Goal: Task Accomplishment & Management: Manage account settings

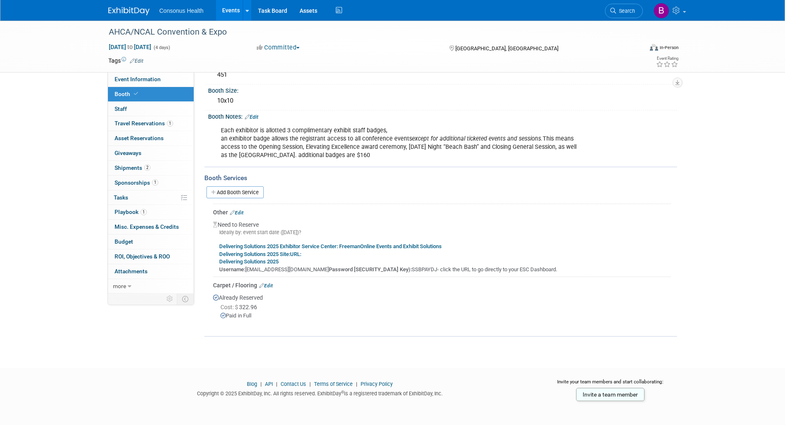
click at [226, 11] on link "Events" at bounding box center [231, 10] width 30 height 21
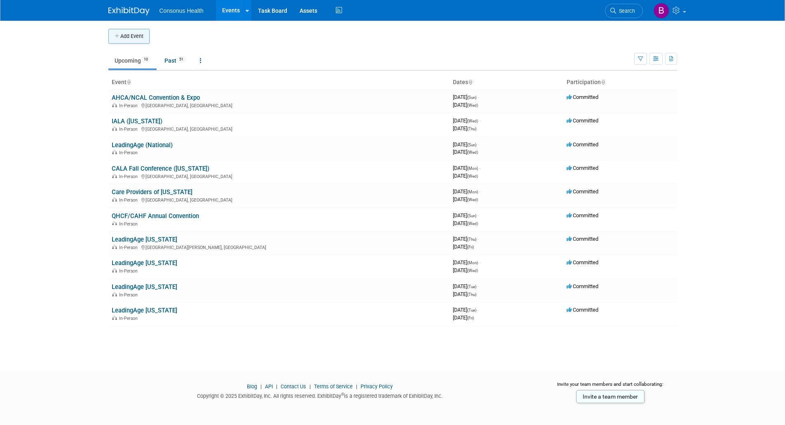
click at [130, 37] on button "Add Event" at bounding box center [128, 36] width 41 height 15
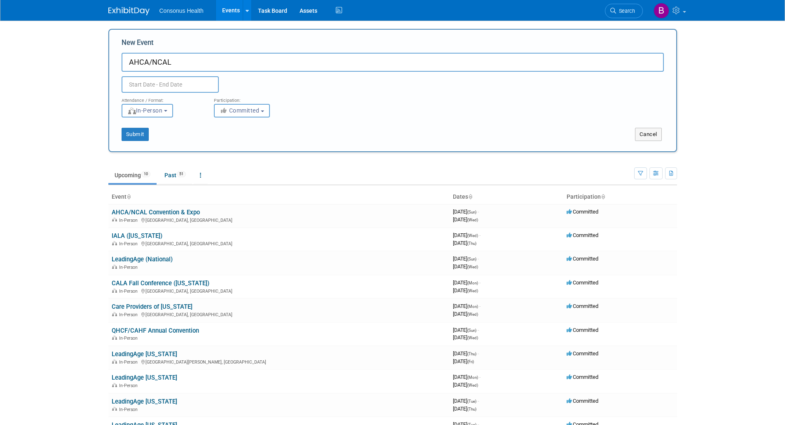
type input "AHCA/NCAL"
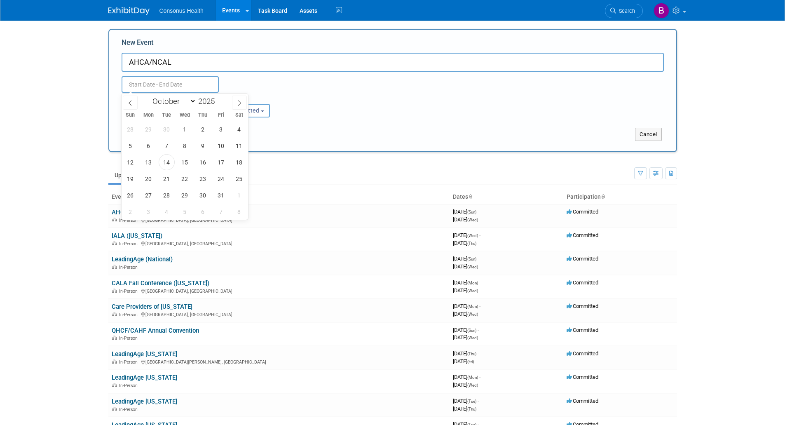
click at [165, 85] on input "text" at bounding box center [170, 84] width 97 height 16
click at [217, 102] on span at bounding box center [218, 103] width 6 height 5
click at [217, 99] on span at bounding box center [218, 98] width 6 height 5
type input "2026"
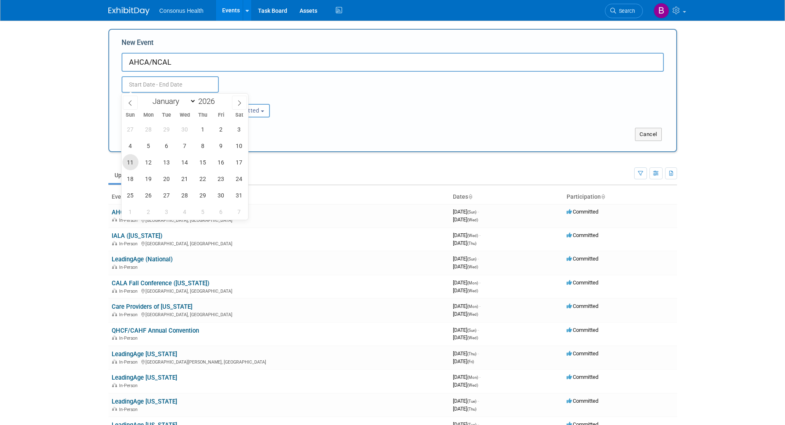
click at [131, 163] on span "11" at bounding box center [130, 162] width 16 height 16
click at [183, 160] on span "14" at bounding box center [185, 162] width 16 height 16
type input "Oct 11, 2026 to Oct 14, 2026"
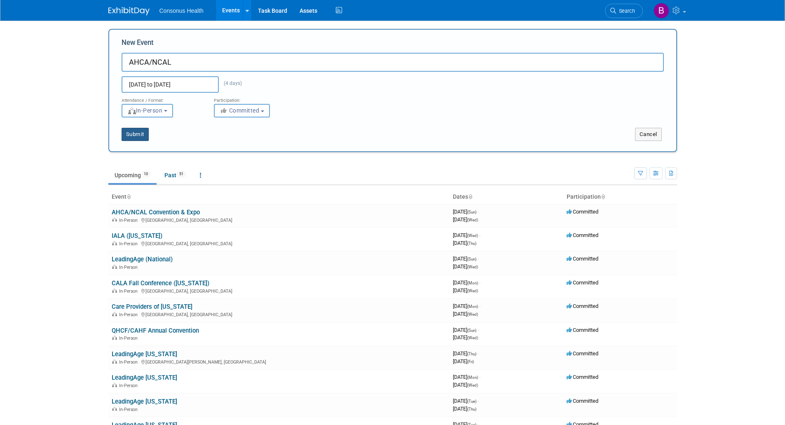
click at [136, 135] on button "Submit" at bounding box center [135, 134] width 27 height 13
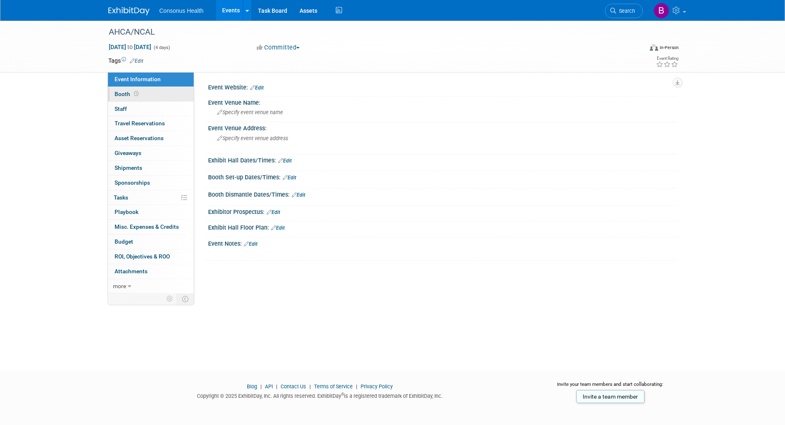
click at [123, 92] on span "Booth" at bounding box center [128, 94] width 26 height 7
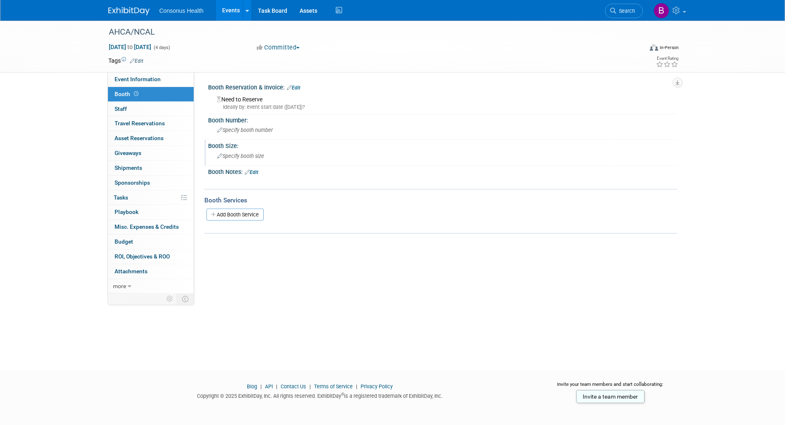
click at [221, 147] on div "Booth Size:" at bounding box center [442, 145] width 469 height 10
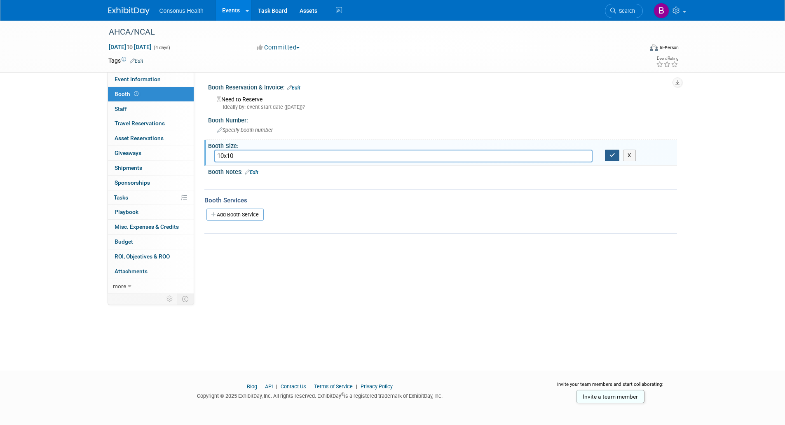
type input "10x10"
click at [616, 156] on button "button" at bounding box center [612, 156] width 15 height 12
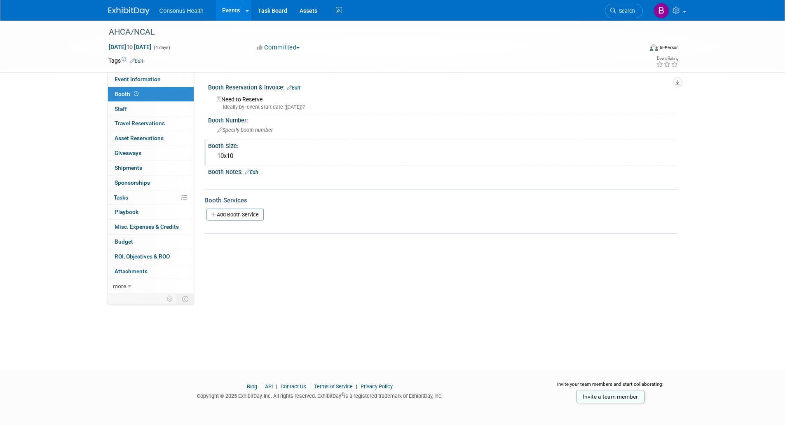
click at [255, 173] on link "Edit" at bounding box center [252, 172] width 14 height 6
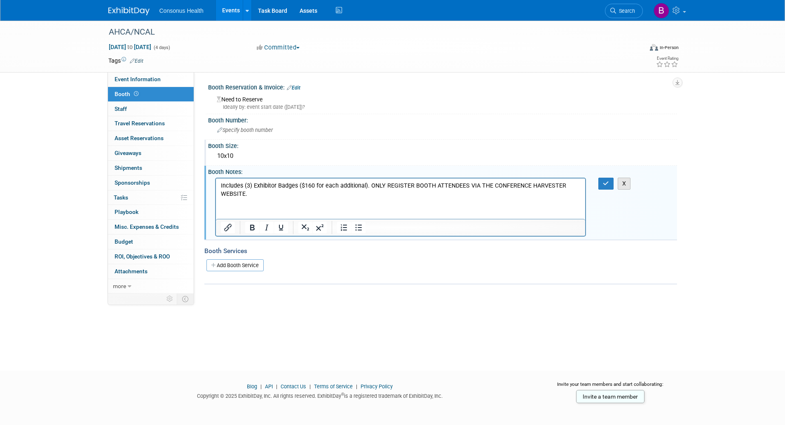
click at [626, 182] on button "X" at bounding box center [624, 184] width 13 height 12
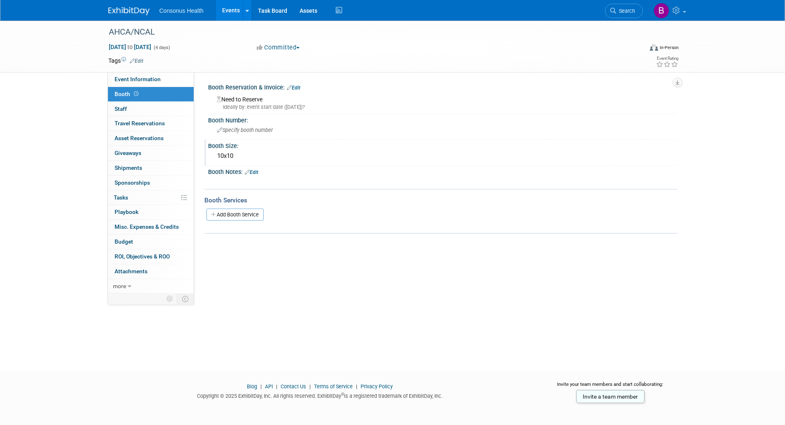
click at [297, 86] on link "Edit" at bounding box center [294, 88] width 14 height 6
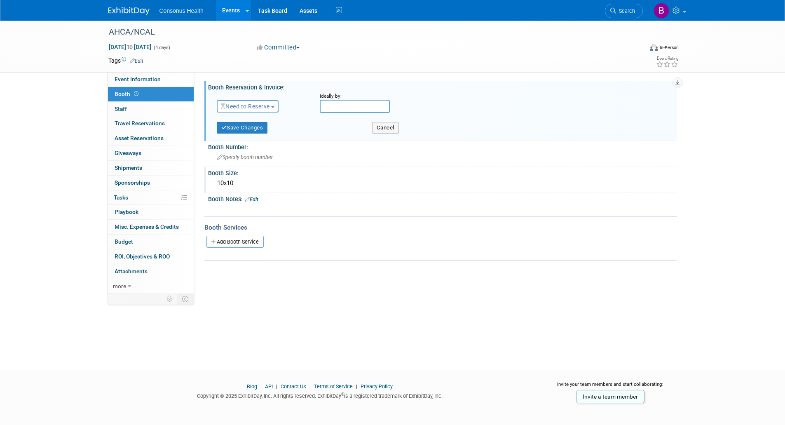
click at [278, 106] on button "Need to Reserve" at bounding box center [248, 106] width 62 height 12
click at [258, 142] on link "No Reservation Required" at bounding box center [261, 144] width 88 height 12
click at [279, 101] on button "No Reservation Required" at bounding box center [260, 106] width 87 height 12
click at [256, 146] on link "No Reservation Required" at bounding box center [261, 144] width 88 height 12
click at [144, 77] on span "Event Information" at bounding box center [138, 79] width 46 height 7
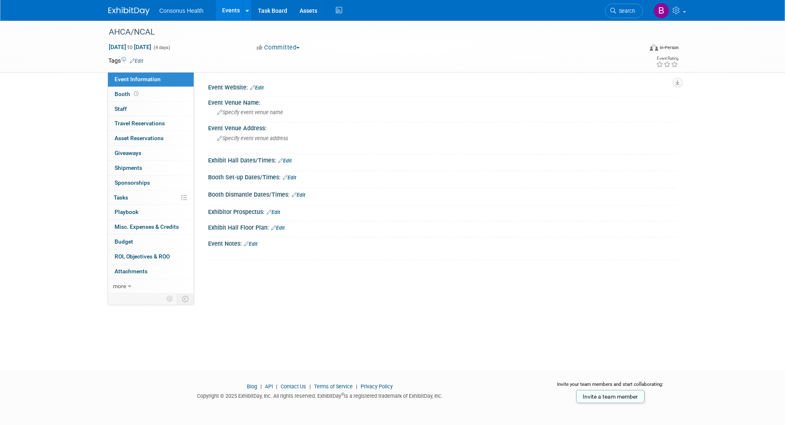
click at [256, 242] on link "Edit" at bounding box center [251, 244] width 14 height 6
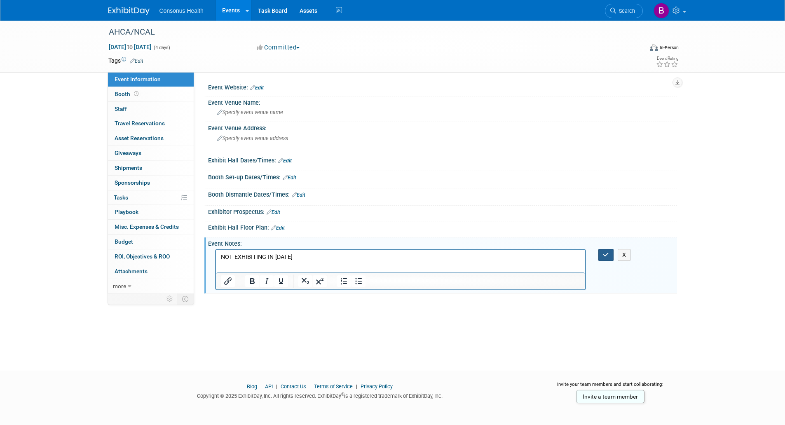
click at [602, 255] on button "button" at bounding box center [606, 255] width 15 height 12
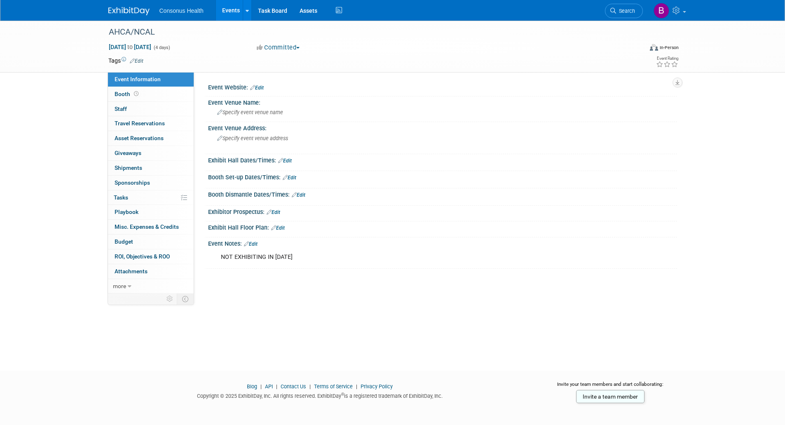
click at [227, 10] on link "Events" at bounding box center [231, 10] width 30 height 21
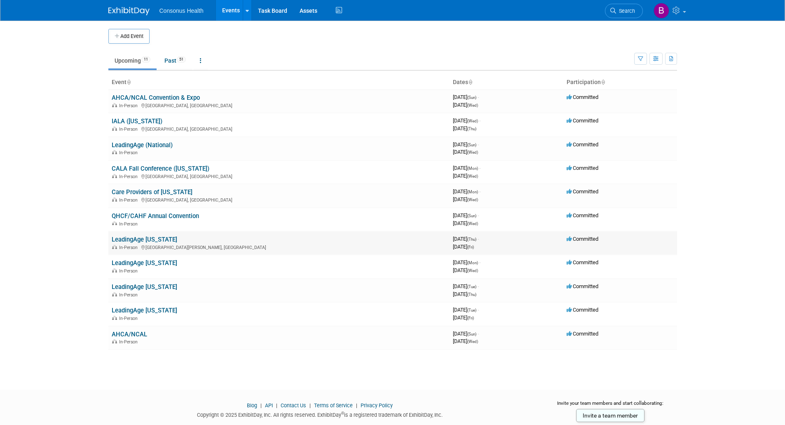
click at [143, 235] on td "LeadingAge Minnesota In-Person Saint Paul, MN" at bounding box center [278, 242] width 341 height 23
click at [144, 239] on link "LeadingAge [US_STATE]" at bounding box center [145, 239] width 66 height 7
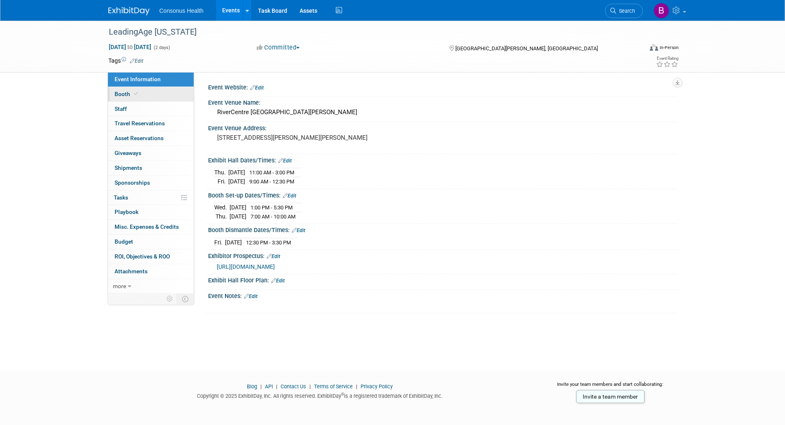
click at [122, 92] on span "Booth" at bounding box center [127, 94] width 25 height 7
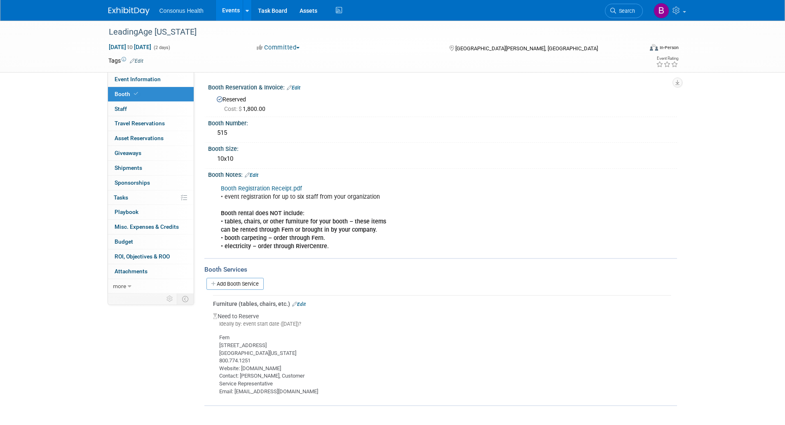
click at [223, 7] on link "Events" at bounding box center [231, 10] width 30 height 21
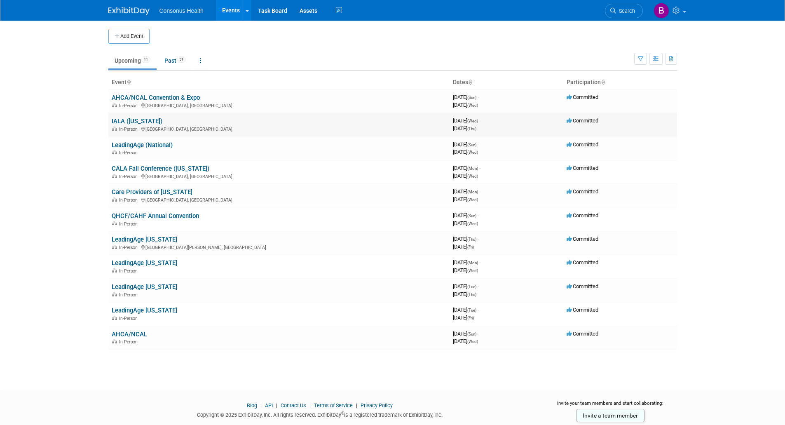
click at [119, 122] on link "IALA ([US_STATE])" at bounding box center [137, 120] width 51 height 7
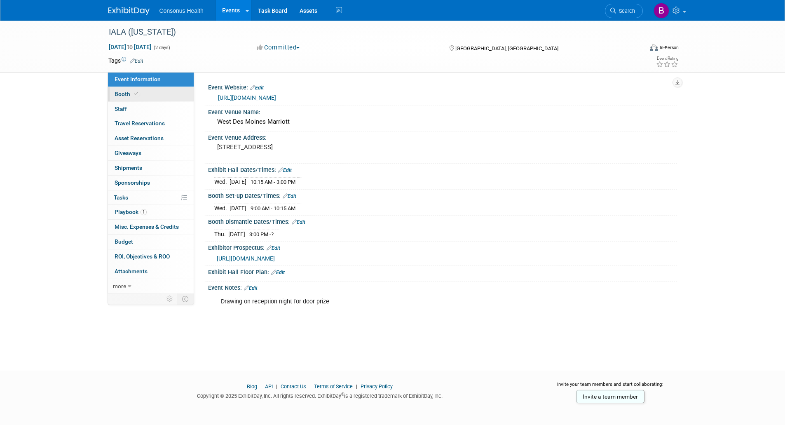
click at [117, 92] on span "Booth" at bounding box center [127, 94] width 25 height 7
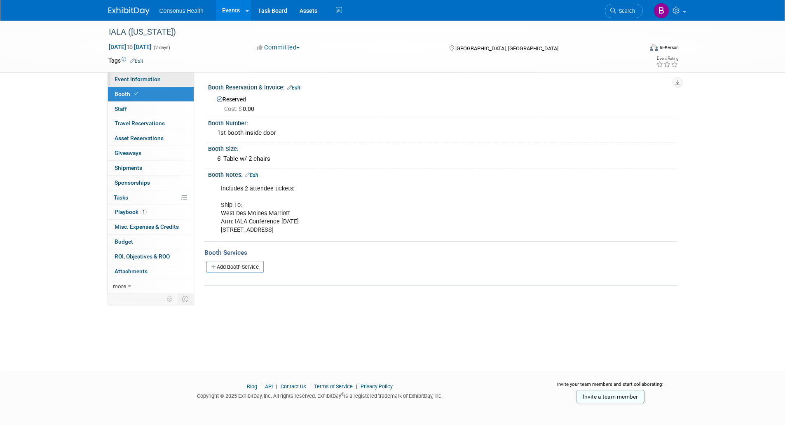
click at [141, 74] on link "Event Information" at bounding box center [151, 79] width 86 height 14
